Goal: Information Seeking & Learning: Check status

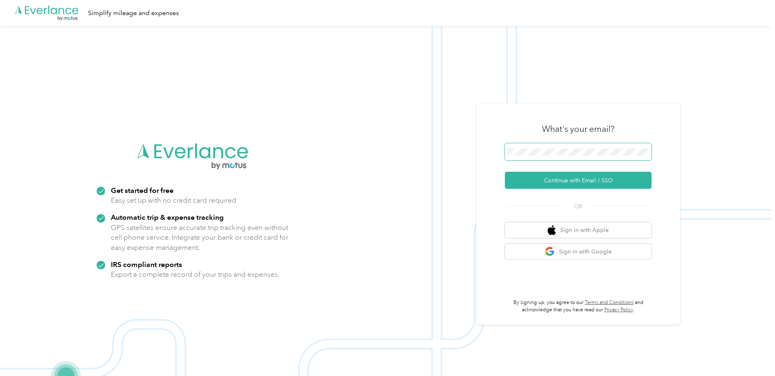
click at [558, 146] on span at bounding box center [578, 151] width 147 height 17
click at [570, 189] on button "Continue with Email / SSO" at bounding box center [578, 180] width 147 height 17
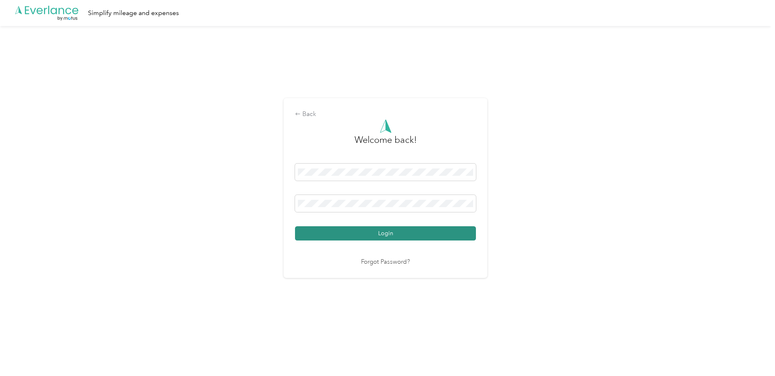
click at [303, 232] on button "Login" at bounding box center [385, 233] width 181 height 14
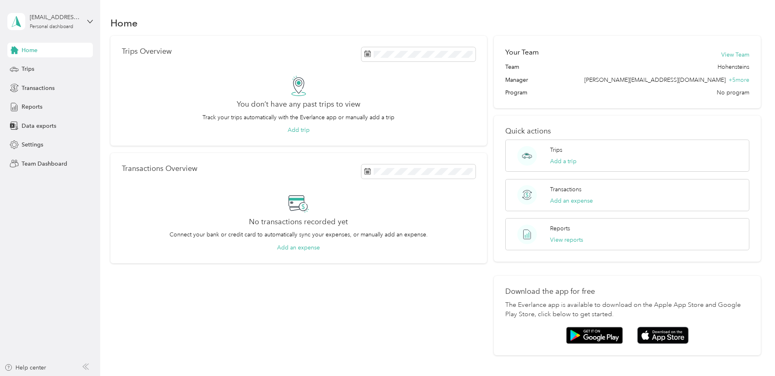
click at [52, 31] on div "[EMAIL_ADDRESS][DOMAIN_NAME] Personal dashboard" at bounding box center [50, 21] width 86 height 29
click at [57, 63] on div "Team dashboard" at bounding box center [37, 64] width 44 height 9
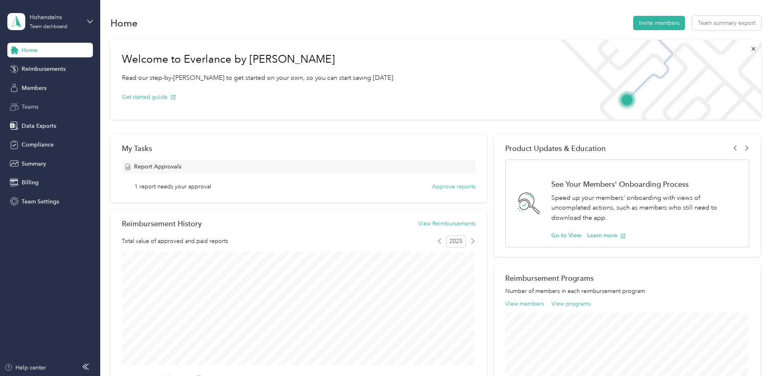
click at [47, 105] on div "Teams" at bounding box center [50, 107] width 86 height 15
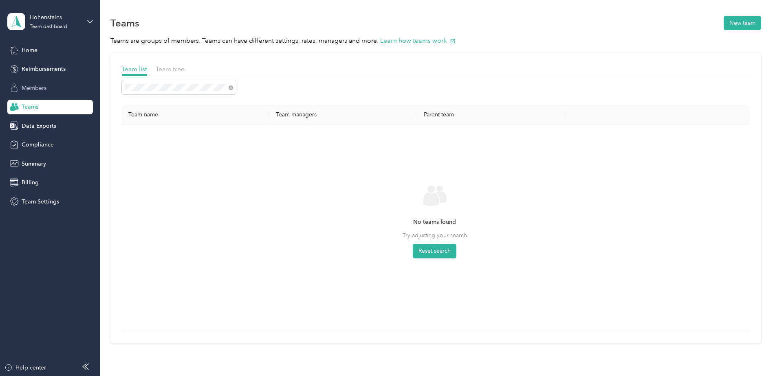
click at [28, 90] on span "Members" at bounding box center [34, 88] width 25 height 9
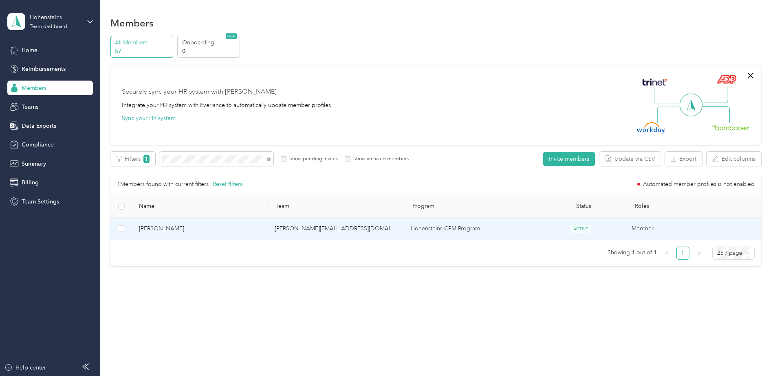
click at [159, 228] on span "[PERSON_NAME]" at bounding box center [200, 228] width 123 height 9
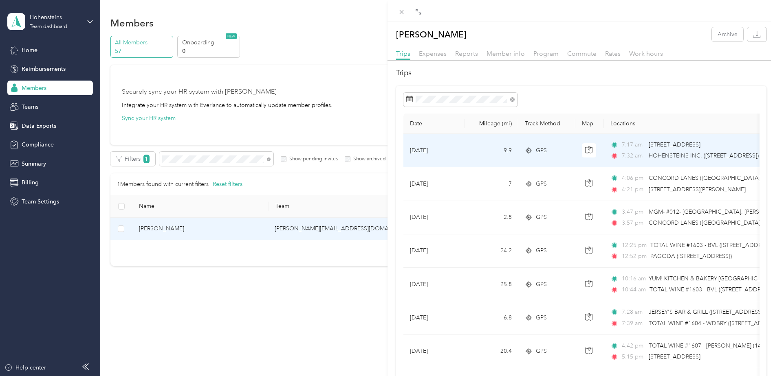
click at [452, 160] on td "[DATE]" at bounding box center [433, 150] width 61 height 33
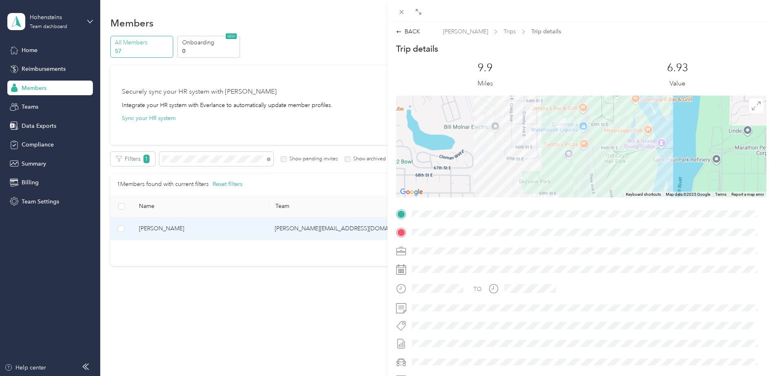
drag, startPoint x: 546, startPoint y: 119, endPoint x: 543, endPoint y: 145, distance: 26.2
click at [543, 145] on div at bounding box center [581, 147] width 370 height 102
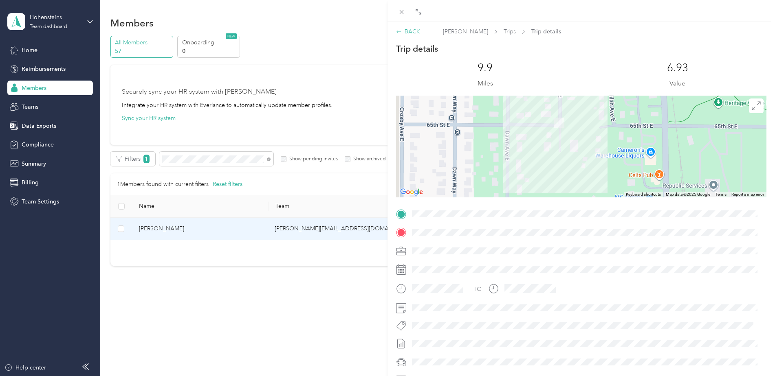
click at [406, 30] on div "BACK" at bounding box center [408, 31] width 24 height 9
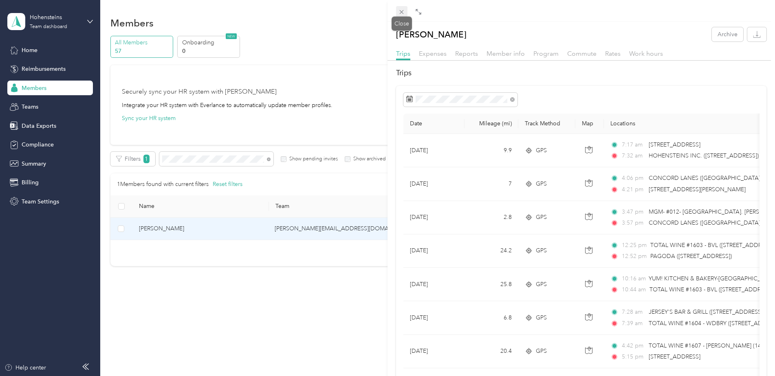
click at [402, 10] on icon at bounding box center [401, 12] width 7 height 7
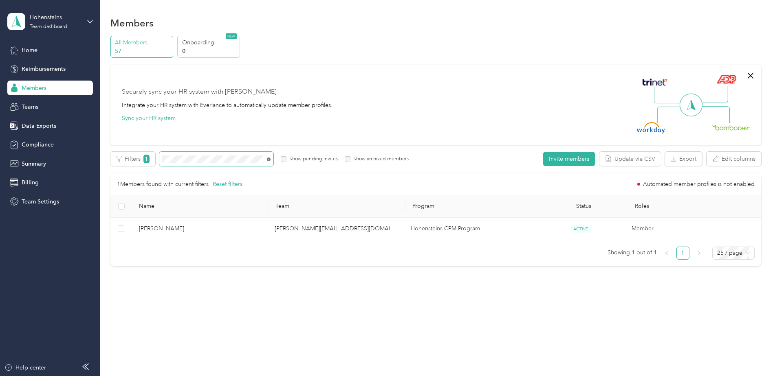
click at [267, 158] on icon at bounding box center [269, 160] width 4 height 4
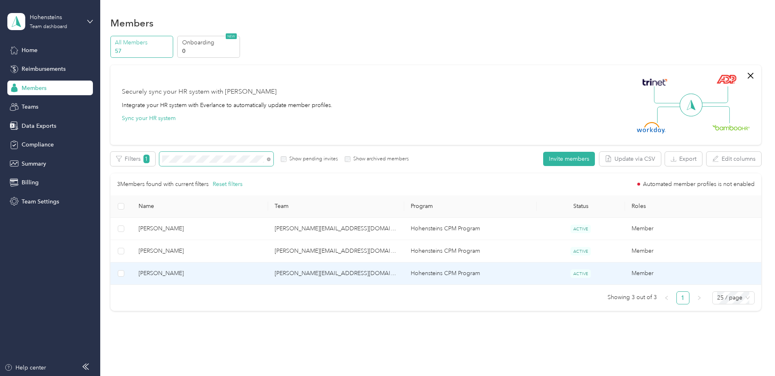
click at [162, 272] on span "[PERSON_NAME]" at bounding box center [199, 273] width 123 height 9
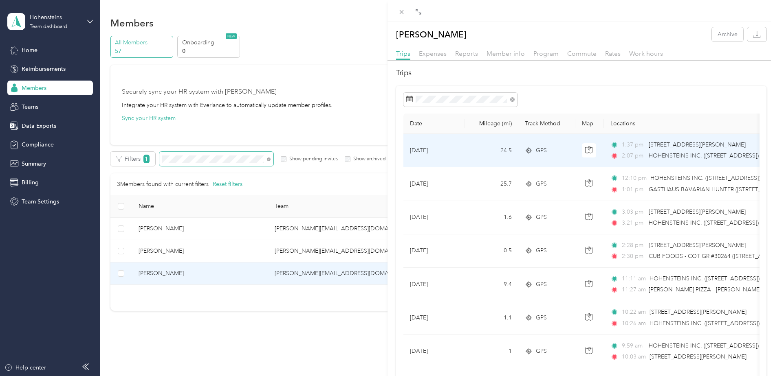
click at [460, 150] on td "[DATE]" at bounding box center [433, 150] width 61 height 33
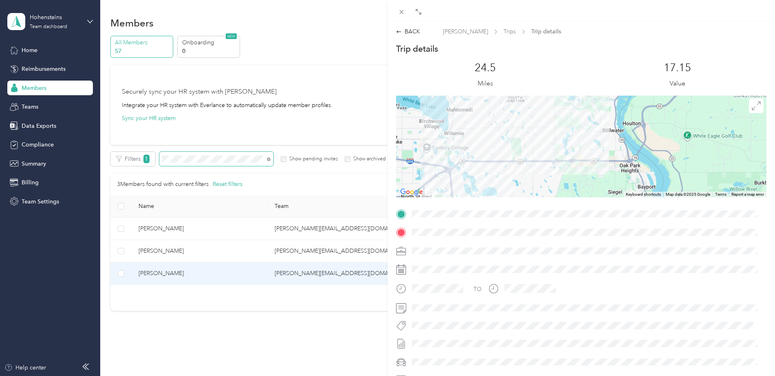
click at [562, 131] on div at bounding box center [581, 147] width 370 height 102
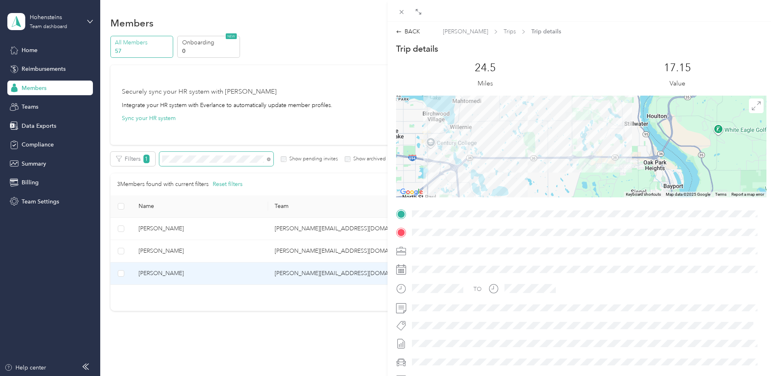
drag, startPoint x: 488, startPoint y: 135, endPoint x: 516, endPoint y: 161, distance: 38.3
click at [525, 132] on div at bounding box center [581, 147] width 370 height 102
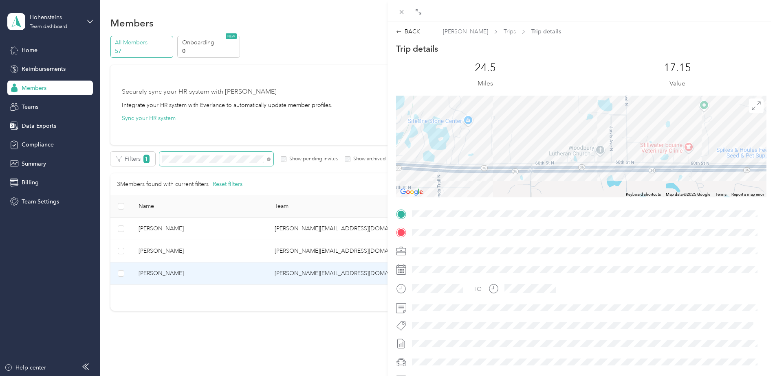
drag, startPoint x: 456, startPoint y: 167, endPoint x: 519, endPoint y: 159, distance: 63.6
click at [542, 165] on div at bounding box center [581, 147] width 370 height 102
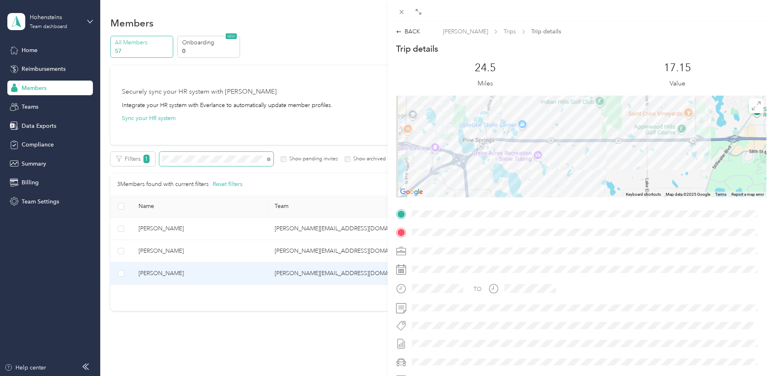
drag, startPoint x: 469, startPoint y: 164, endPoint x: 571, endPoint y: 134, distance: 105.9
click at [572, 134] on div at bounding box center [581, 147] width 370 height 102
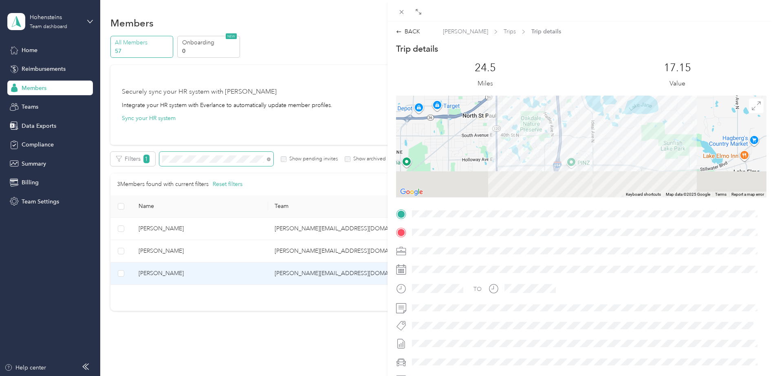
drag, startPoint x: 584, startPoint y: 179, endPoint x: 549, endPoint y: 96, distance: 89.5
click at [548, 88] on div "Trip details This trip cannot be edited because it is either under review, appr…" at bounding box center [581, 224] width 370 height 363
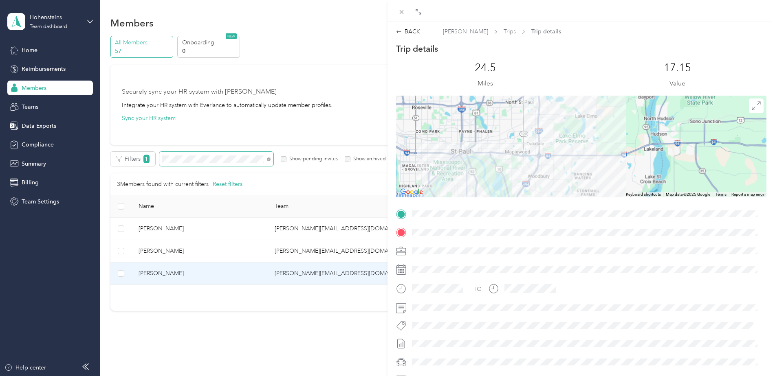
drag, startPoint x: 538, startPoint y: 180, endPoint x: 536, endPoint y: 107, distance: 73.3
click at [535, 107] on div at bounding box center [581, 147] width 370 height 102
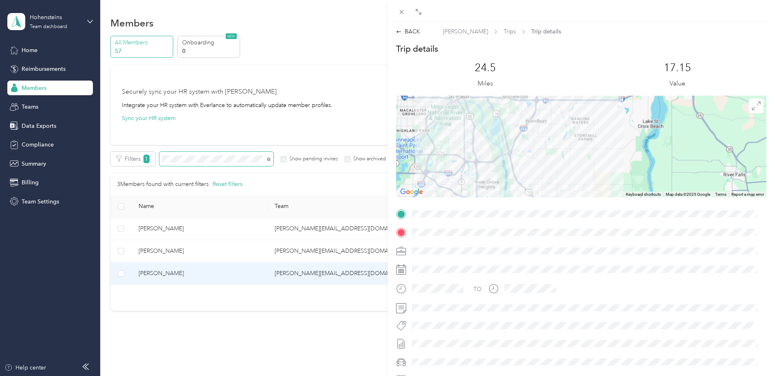
drag, startPoint x: 529, startPoint y: 162, endPoint x: 525, endPoint y: 110, distance: 52.4
click at [522, 109] on div at bounding box center [581, 147] width 370 height 102
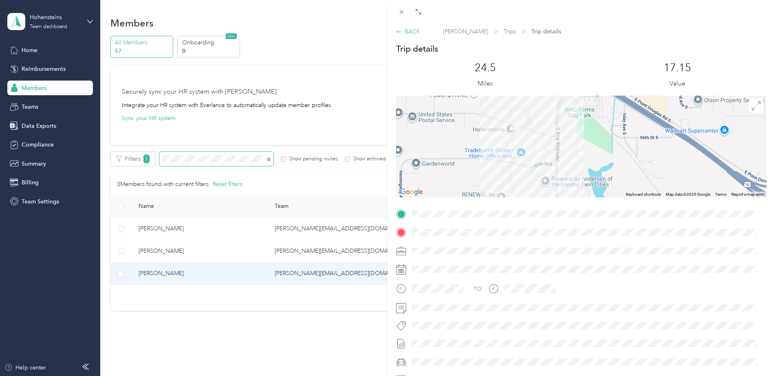
click at [409, 31] on div "BACK" at bounding box center [408, 31] width 24 height 9
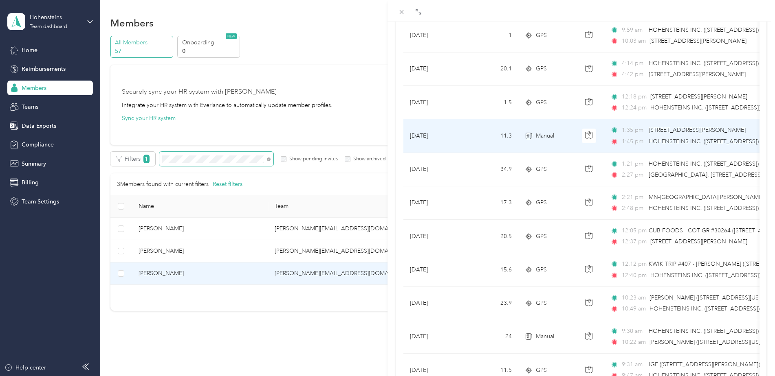
scroll to position [298, 0]
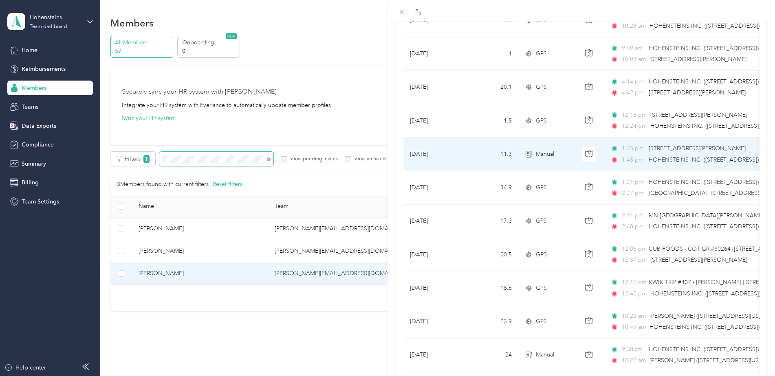
click at [429, 141] on td "[DATE]" at bounding box center [433, 154] width 61 height 33
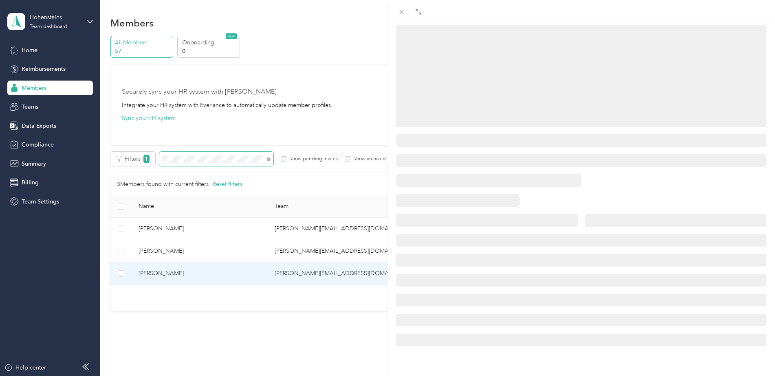
scroll to position [94, 0]
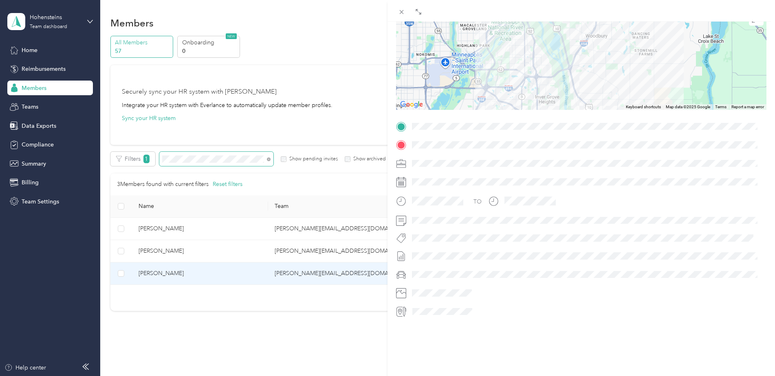
drag, startPoint x: 554, startPoint y: 45, endPoint x: 538, endPoint y: 88, distance: 45.9
click at [538, 88] on div at bounding box center [581, 59] width 370 height 102
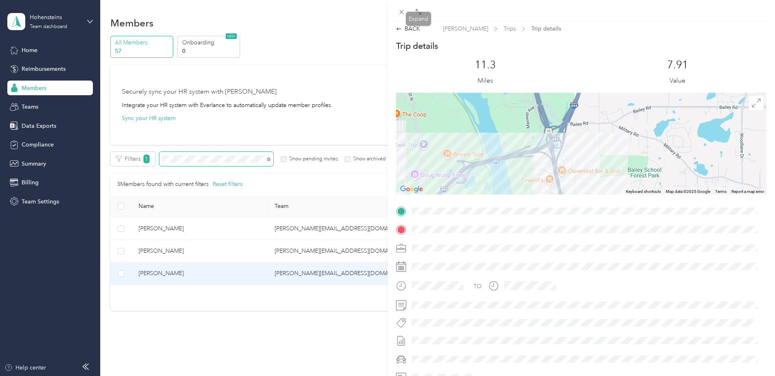
scroll to position [0, 0]
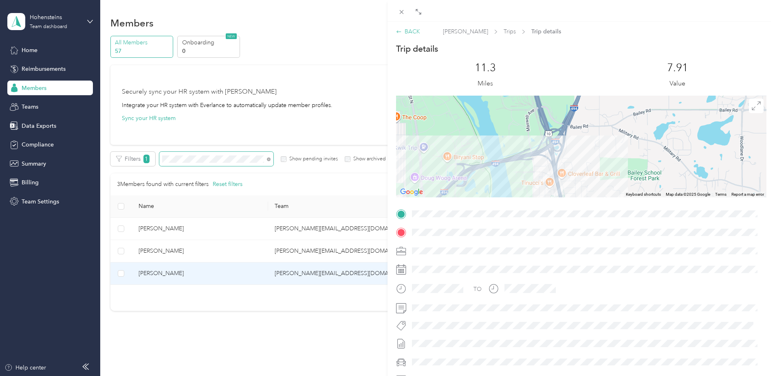
click at [412, 27] on div "BACK" at bounding box center [408, 31] width 24 height 9
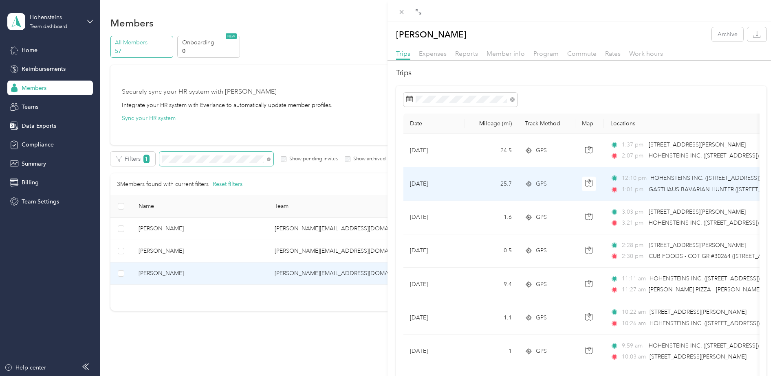
drag, startPoint x: 446, startPoint y: 183, endPoint x: 548, endPoint y: 78, distance: 145.7
click at [548, 78] on h2 "Trips" at bounding box center [581, 73] width 370 height 11
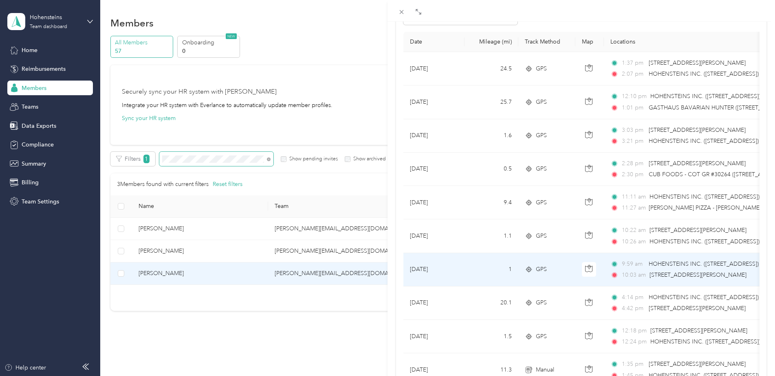
scroll to position [81, 0]
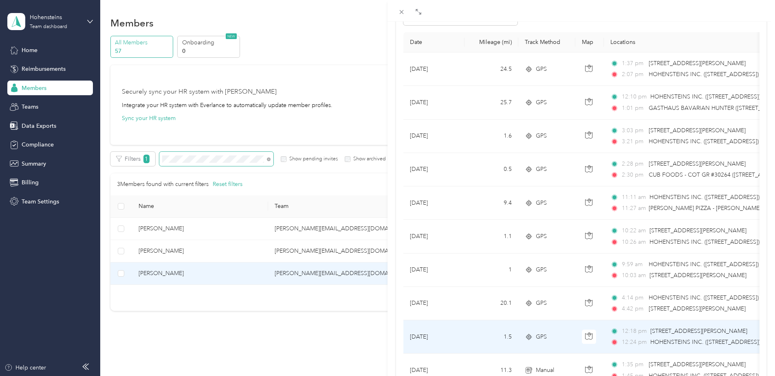
click at [450, 334] on td "[DATE]" at bounding box center [433, 337] width 61 height 33
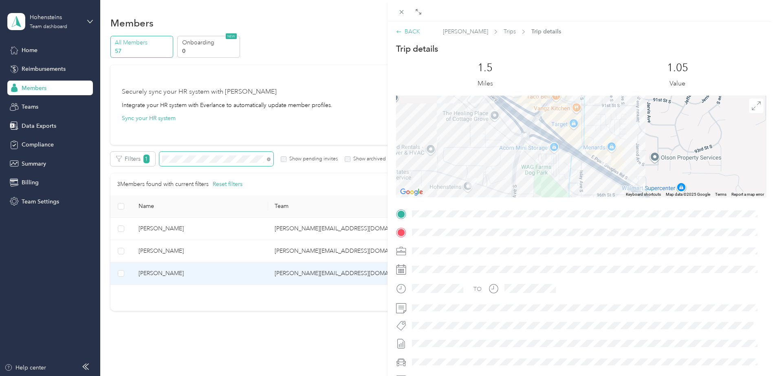
click at [406, 31] on div "BACK" at bounding box center [408, 31] width 24 height 9
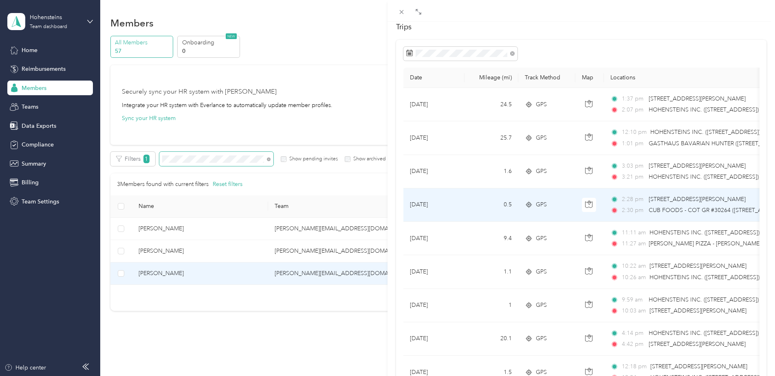
scroll to position [122, 0]
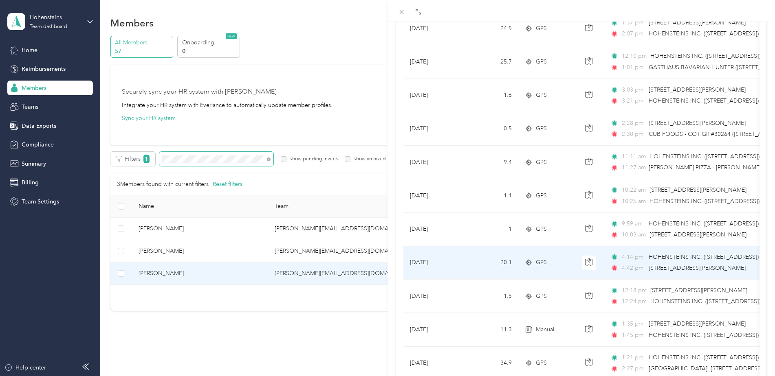
click at [451, 264] on td "[DATE]" at bounding box center [433, 262] width 61 height 33
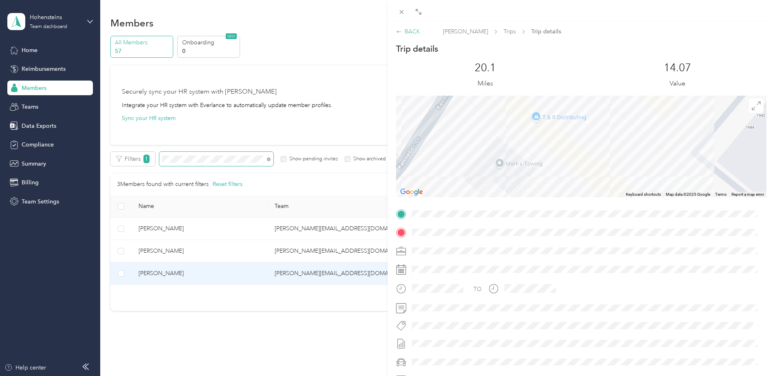
click at [408, 34] on div "BACK" at bounding box center [408, 31] width 24 height 9
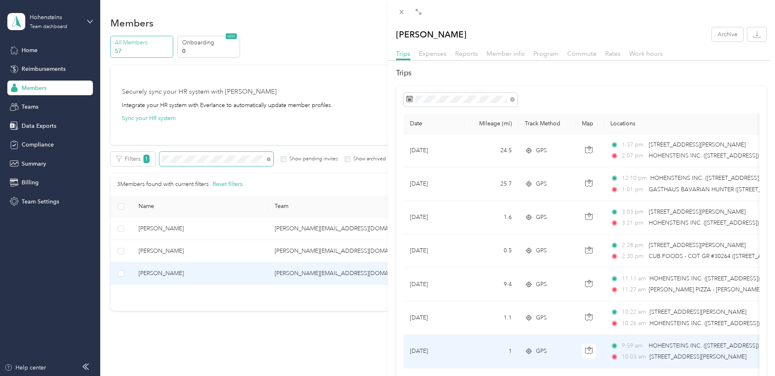
click at [446, 353] on td "[DATE]" at bounding box center [433, 351] width 61 height 33
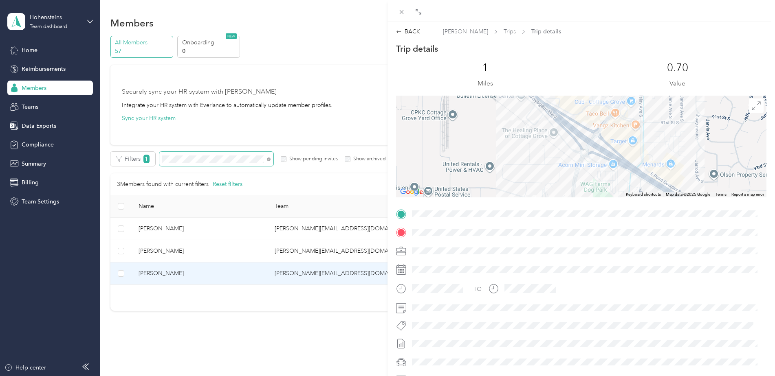
drag, startPoint x: 626, startPoint y: 103, endPoint x: 565, endPoint y: 165, distance: 87.6
click at [565, 165] on div at bounding box center [581, 147] width 370 height 102
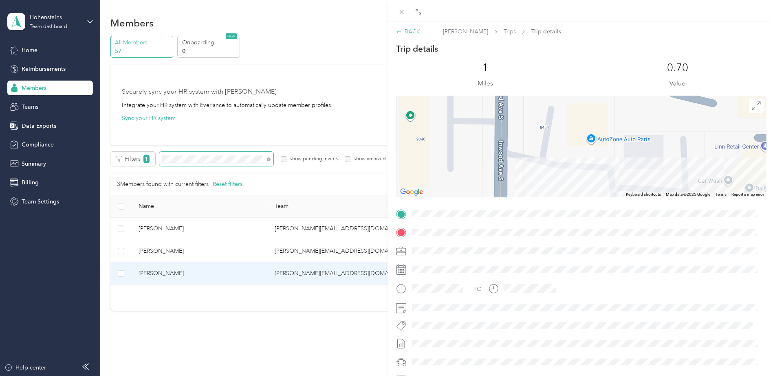
click at [401, 31] on icon at bounding box center [399, 32] width 6 height 6
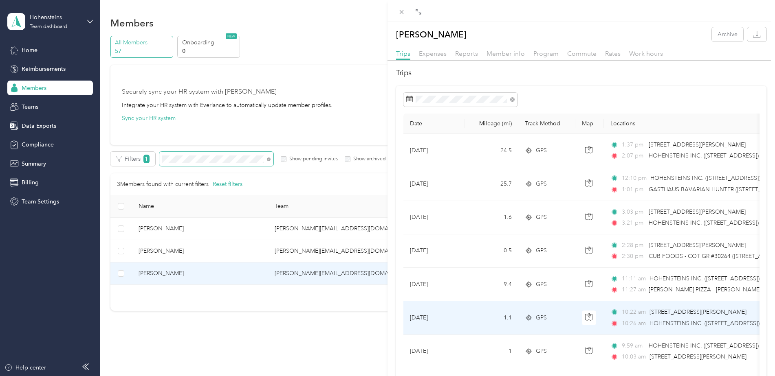
click at [454, 310] on td "[DATE]" at bounding box center [433, 317] width 61 height 33
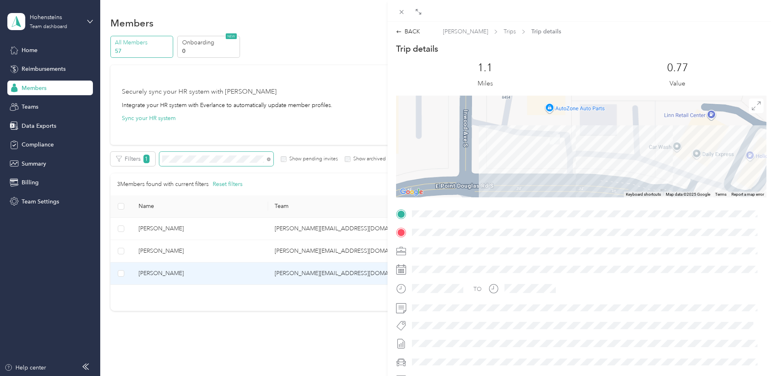
drag, startPoint x: 561, startPoint y: 120, endPoint x: 549, endPoint y: 176, distance: 57.1
click at [550, 179] on div at bounding box center [581, 147] width 370 height 102
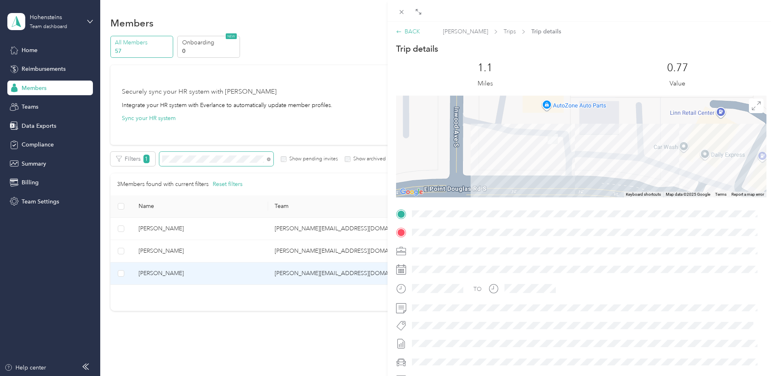
click at [413, 27] on div "BACK" at bounding box center [408, 31] width 24 height 9
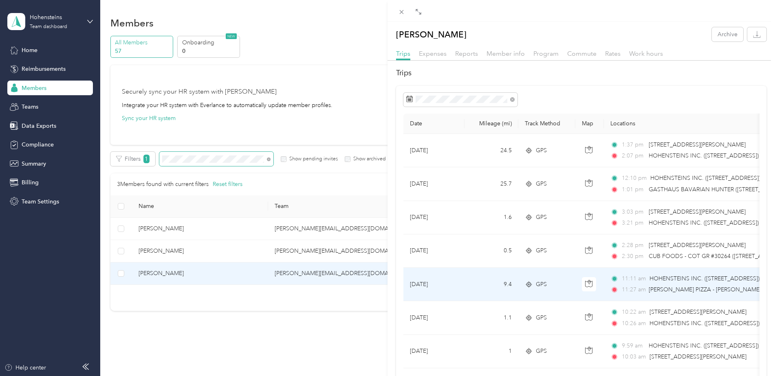
click at [433, 286] on td "[DATE]" at bounding box center [433, 284] width 61 height 33
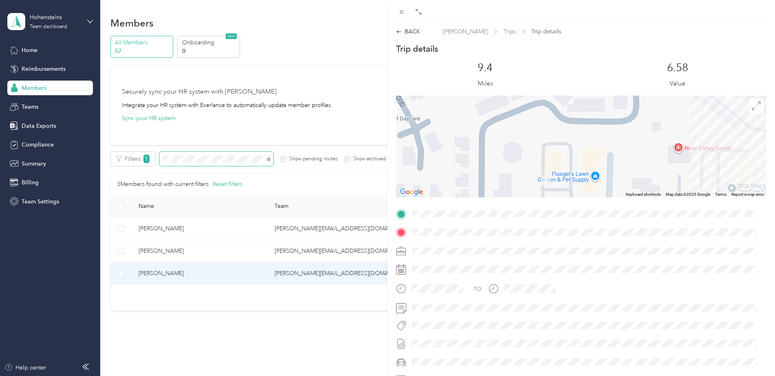
drag, startPoint x: 561, startPoint y: 170, endPoint x: 562, endPoint y: 132, distance: 38.3
click at [562, 130] on div at bounding box center [581, 147] width 370 height 102
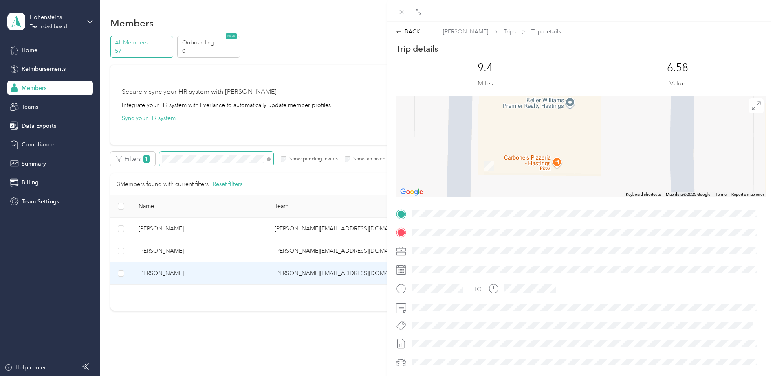
drag, startPoint x: 502, startPoint y: 173, endPoint x: 493, endPoint y: 158, distance: 17.0
click at [495, 158] on div at bounding box center [581, 147] width 370 height 102
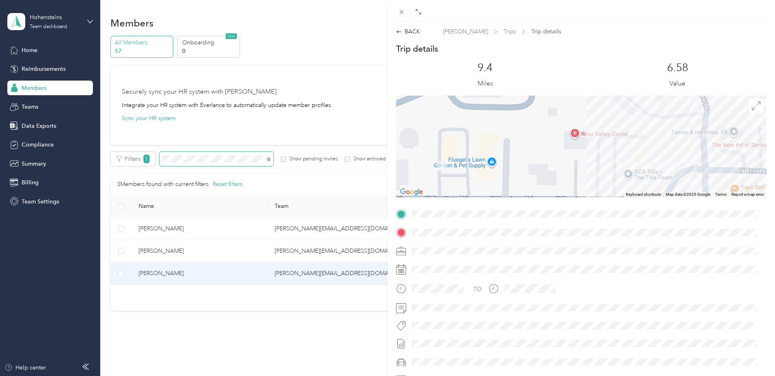
drag, startPoint x: 650, startPoint y: 156, endPoint x: 543, endPoint y: 160, distance: 107.2
click at [543, 160] on div at bounding box center [581, 147] width 370 height 102
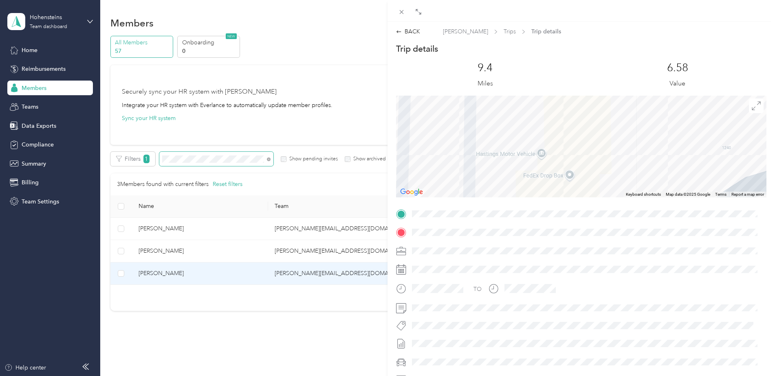
click at [396, 24] on div "BACK [PERSON_NAME] Trips Trip details Trip details This trip cannot be edited b…" at bounding box center [580, 214] width 387 height 384
click at [402, 31] on div "BACK" at bounding box center [408, 31] width 24 height 9
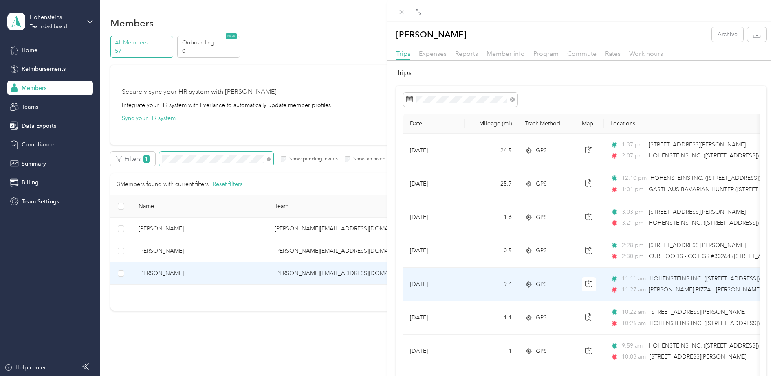
drag, startPoint x: 435, startPoint y: 185, endPoint x: 405, endPoint y: 315, distance: 134.3
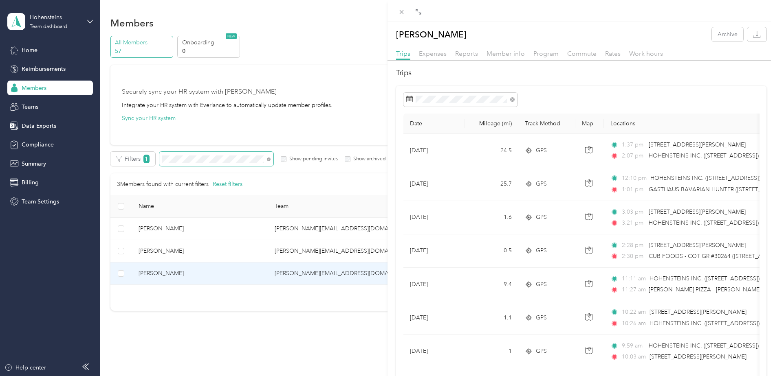
drag, startPoint x: 405, startPoint y: 315, endPoint x: 335, endPoint y: 322, distance: 70.0
click at [326, 323] on div "[PERSON_NAME] Archive Trips Expenses Reports Member info Program Commute Rates …" at bounding box center [387, 188] width 775 height 376
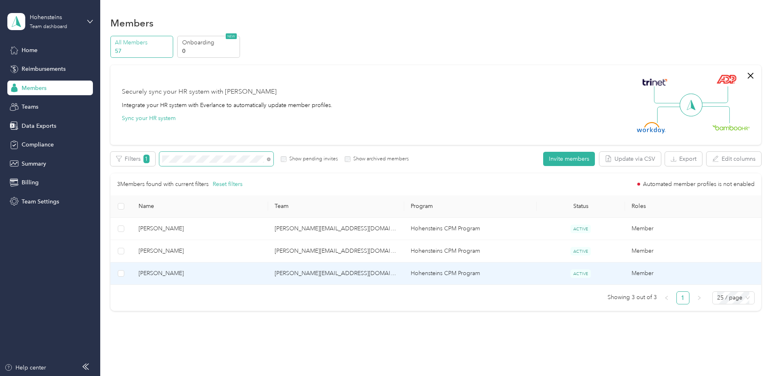
click at [149, 270] on span "[PERSON_NAME]" at bounding box center [199, 273] width 123 height 9
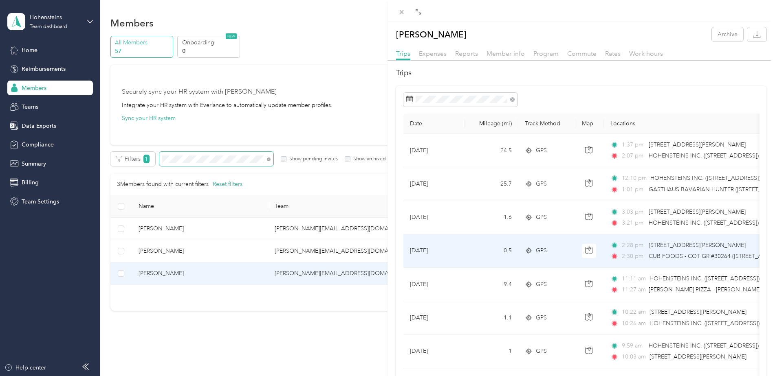
click at [702, 246] on span "[STREET_ADDRESS][PERSON_NAME]" at bounding box center [696, 245] width 97 height 7
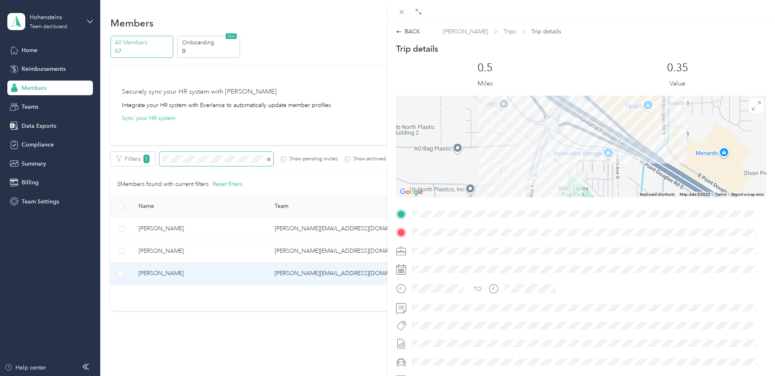
drag, startPoint x: 623, startPoint y: 123, endPoint x: 579, endPoint y: 193, distance: 82.3
click at [579, 193] on div at bounding box center [581, 147] width 370 height 102
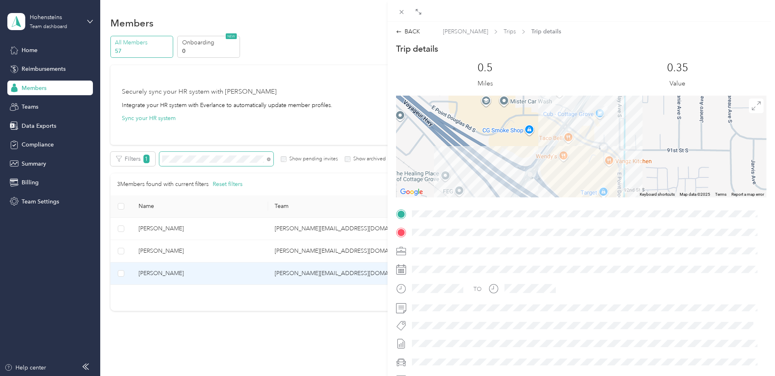
drag, startPoint x: 592, startPoint y: 114, endPoint x: 567, endPoint y: 173, distance: 64.6
click at [567, 173] on div at bounding box center [581, 147] width 370 height 102
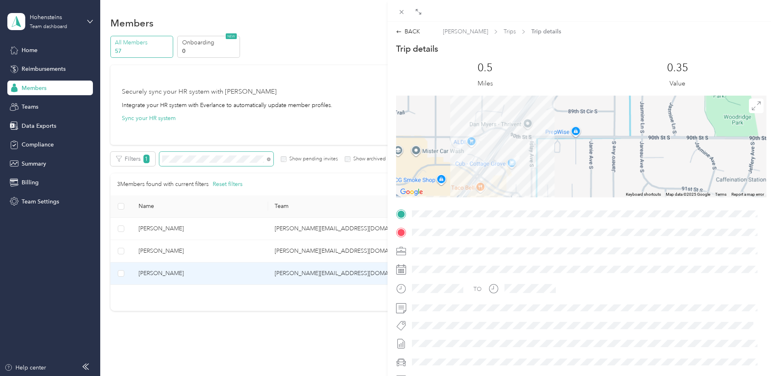
drag, startPoint x: 494, startPoint y: 175, endPoint x: 517, endPoint y: 155, distance: 30.7
click at [517, 158] on div at bounding box center [581, 147] width 370 height 102
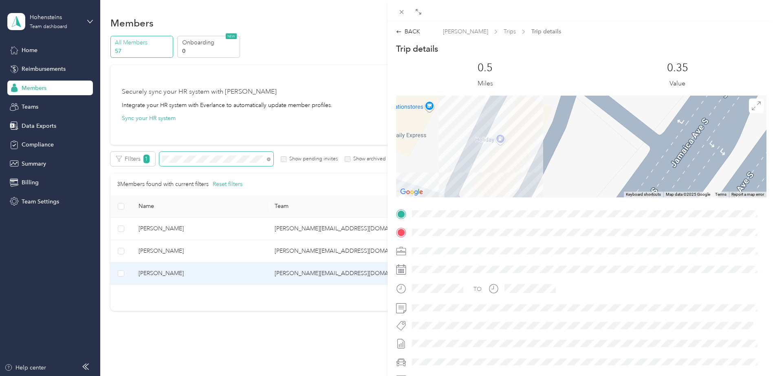
drag, startPoint x: 520, startPoint y: 130, endPoint x: 502, endPoint y: 197, distance: 68.7
click at [502, 197] on div at bounding box center [581, 147] width 370 height 102
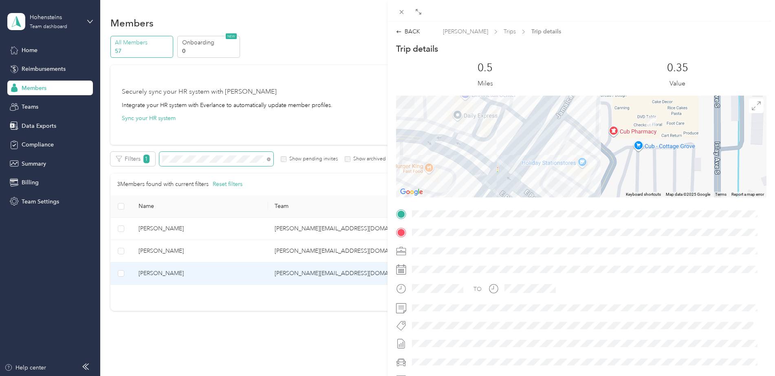
drag, startPoint x: 567, startPoint y: 182, endPoint x: 552, endPoint y: 133, distance: 51.5
click at [552, 133] on div at bounding box center [581, 147] width 370 height 102
click at [411, 30] on div "BACK" at bounding box center [408, 31] width 24 height 9
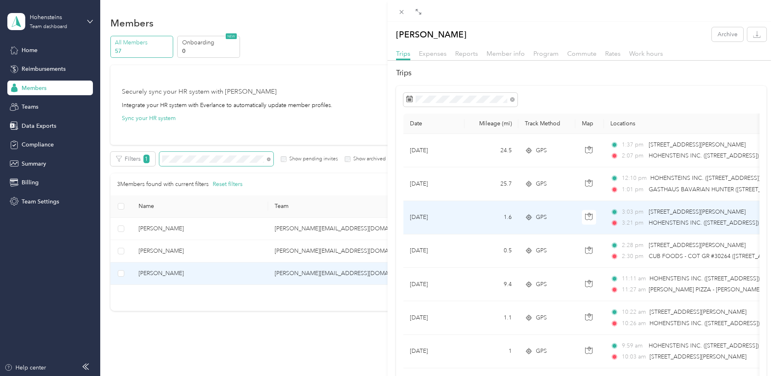
click at [455, 221] on td "[DATE]" at bounding box center [433, 217] width 61 height 33
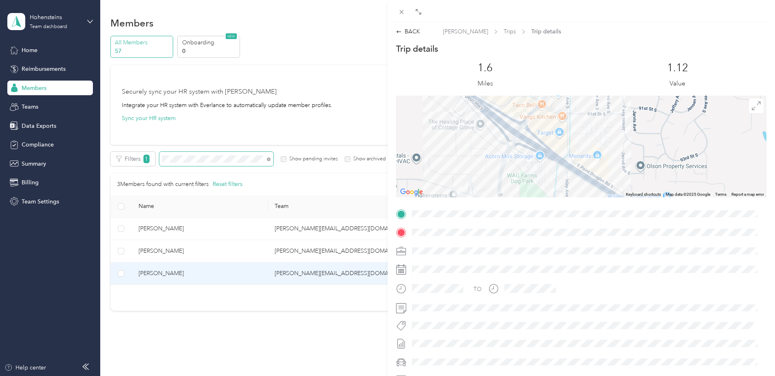
drag, startPoint x: 529, startPoint y: 147, endPoint x: 556, endPoint y: 182, distance: 45.3
click at [556, 182] on div at bounding box center [581, 147] width 370 height 102
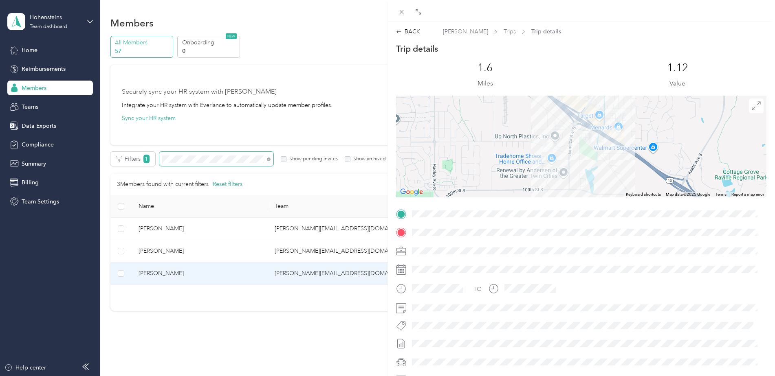
drag, startPoint x: 548, startPoint y: 175, endPoint x: 581, endPoint y: 129, distance: 56.6
click at [581, 129] on div at bounding box center [581, 147] width 370 height 102
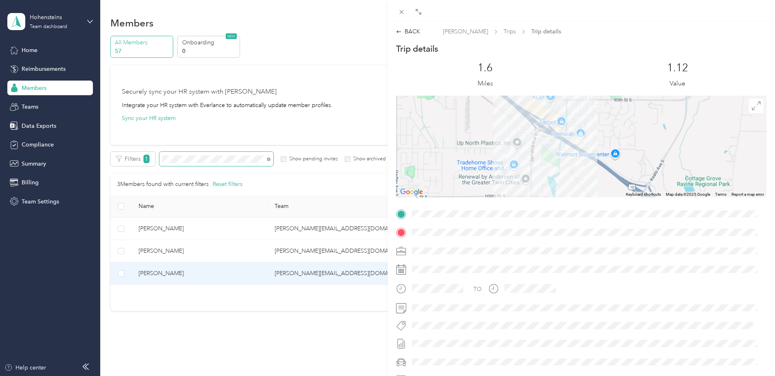
drag, startPoint x: 492, startPoint y: 152, endPoint x: 532, endPoint y: 141, distance: 41.5
click at [532, 141] on div at bounding box center [581, 147] width 370 height 102
click at [411, 31] on div "BACK" at bounding box center [408, 31] width 24 height 9
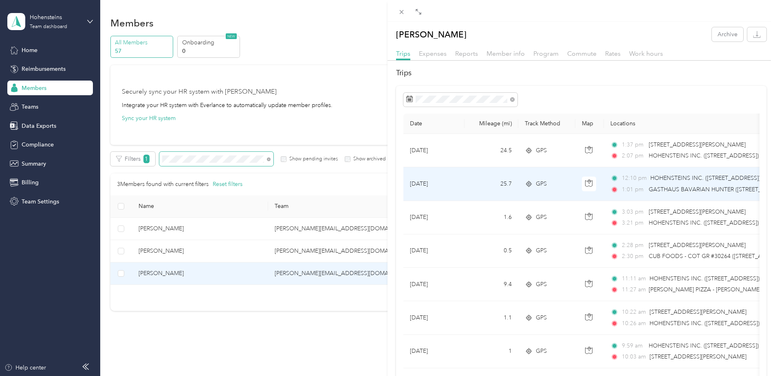
click at [431, 182] on td "[DATE]" at bounding box center [433, 183] width 61 height 33
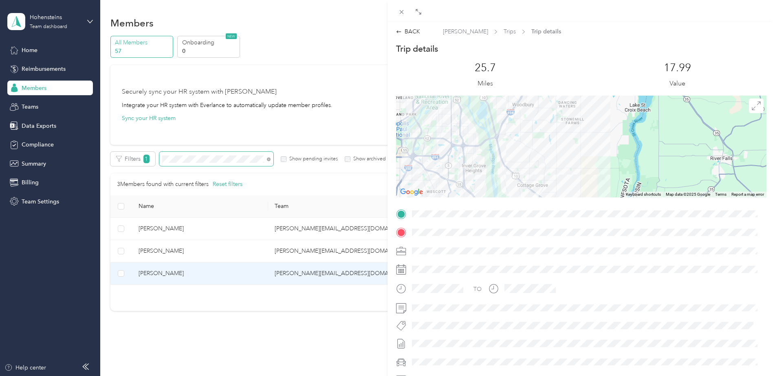
drag, startPoint x: 559, startPoint y: 117, endPoint x: 536, endPoint y: 198, distance: 83.9
click at [536, 198] on div "Trip details This trip cannot be edited because it is either under review, appr…" at bounding box center [581, 224] width 370 height 363
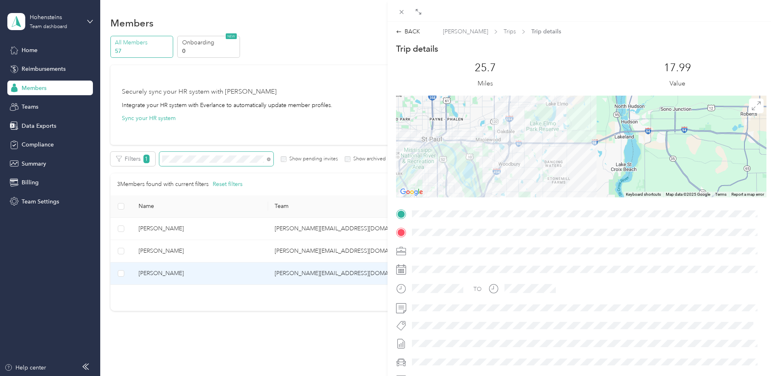
click at [518, 215] on div "Trip details This trip cannot be edited because it is either under review, appr…" at bounding box center [581, 224] width 370 height 363
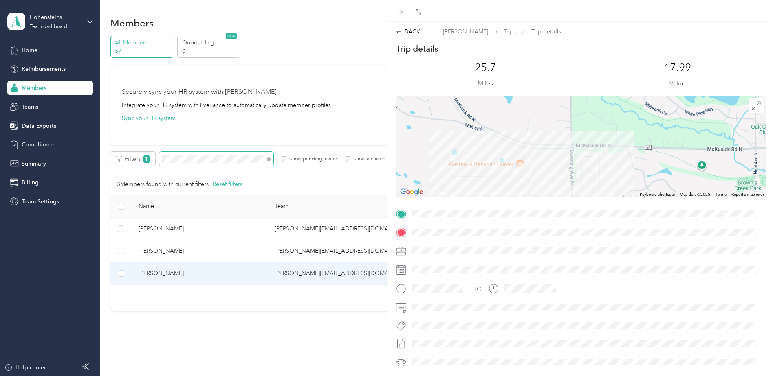
drag, startPoint x: 520, startPoint y: 179, endPoint x: 536, endPoint y: 156, distance: 27.7
click at [536, 156] on div at bounding box center [581, 147] width 370 height 102
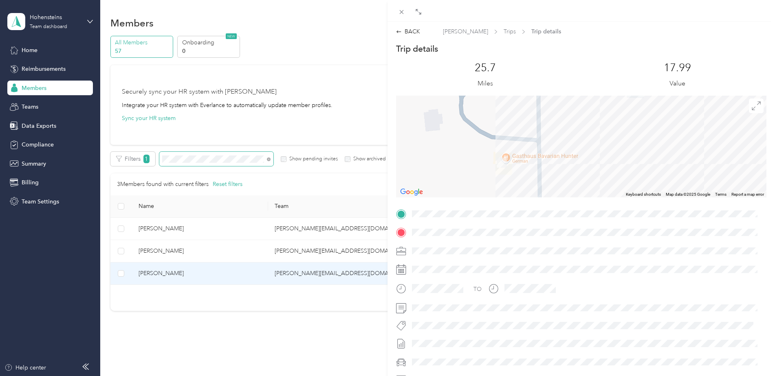
drag, startPoint x: 513, startPoint y: 163, endPoint x: 518, endPoint y: 154, distance: 10.3
click at [518, 154] on div at bounding box center [581, 147] width 370 height 102
click at [402, 31] on div "BACK" at bounding box center [408, 31] width 24 height 9
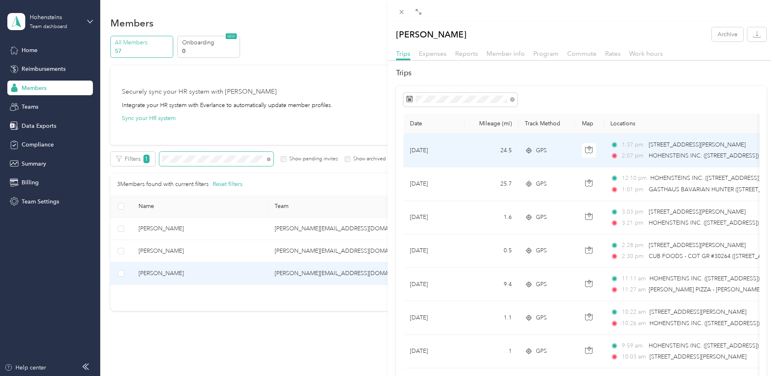
click at [453, 154] on td "[DATE]" at bounding box center [433, 150] width 61 height 33
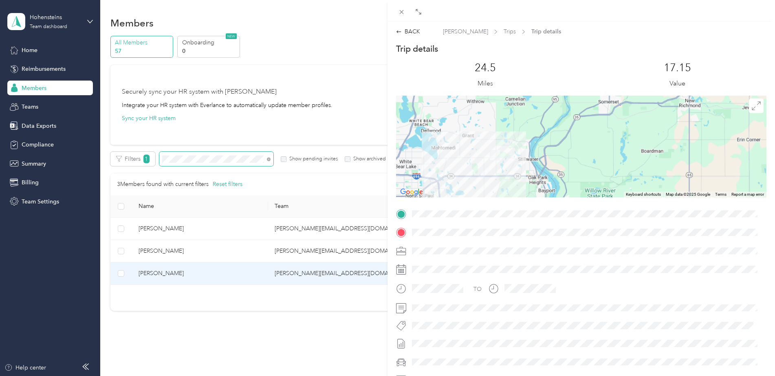
drag, startPoint x: 469, startPoint y: 178, endPoint x: 511, endPoint y: 124, distance: 68.2
click at [510, 125] on div at bounding box center [581, 147] width 370 height 102
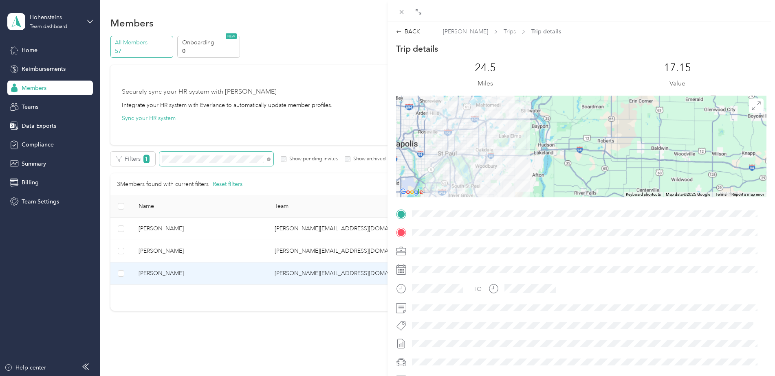
drag, startPoint x: 499, startPoint y: 177, endPoint x: 521, endPoint y: 102, distance: 78.3
click at [521, 102] on div at bounding box center [581, 147] width 370 height 102
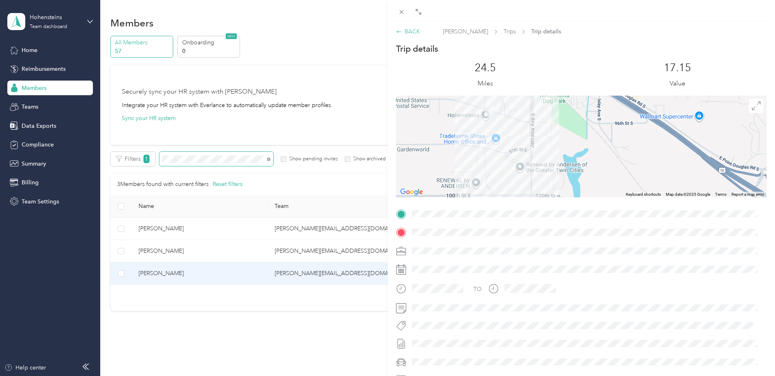
click at [412, 29] on div "BACK" at bounding box center [408, 31] width 24 height 9
